Goal: Information Seeking & Learning: Understand process/instructions

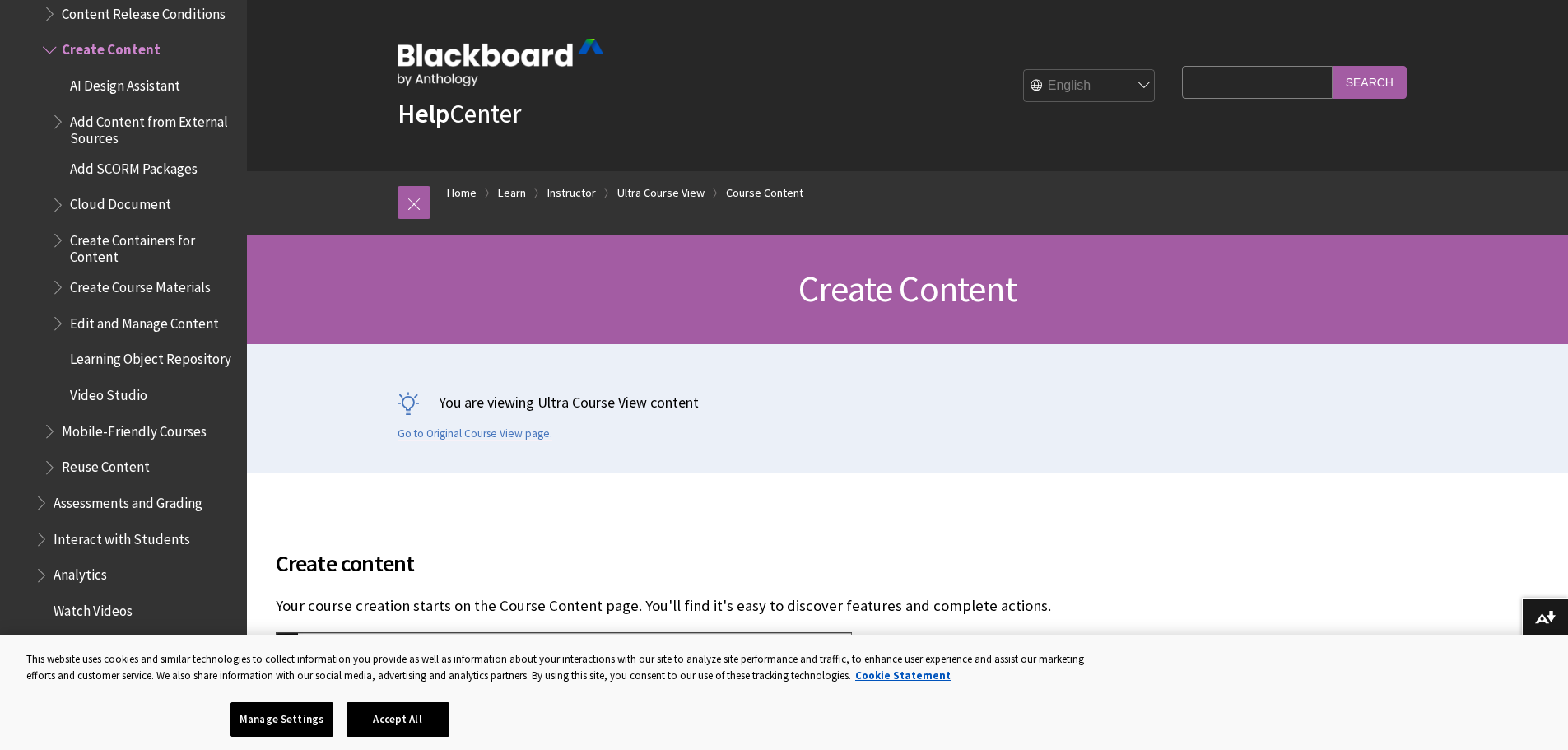
drag, startPoint x: 1189, startPoint y: 74, endPoint x: 1217, endPoint y: 109, distance: 44.8
click at [1190, 79] on input "Search Query" at bounding box center [1257, 82] width 150 height 32
type input "How to copy a Course"
click at [1333, 66] on input "Search" at bounding box center [1369, 82] width 74 height 32
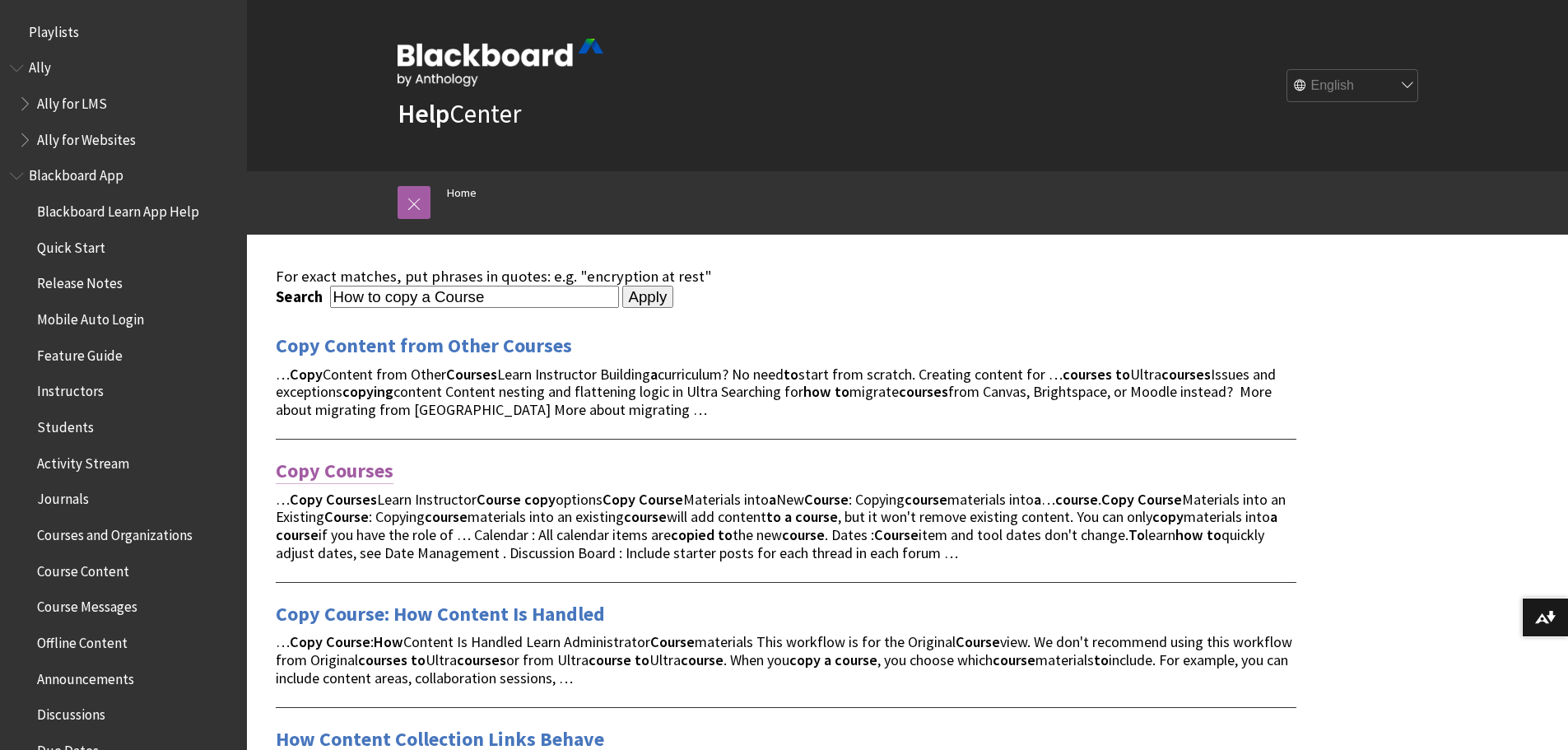
click at [356, 467] on link "Copy Courses" at bounding box center [335, 471] width 118 height 27
